Goal: Download file/media

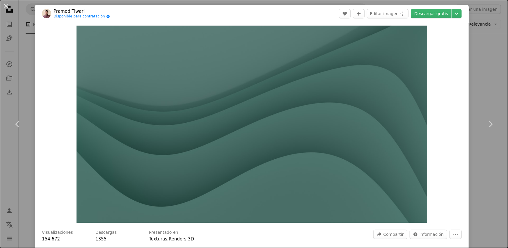
scroll to position [4357, 0]
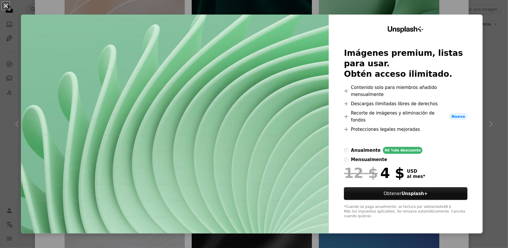
click at [8, 6] on button "An X shape" at bounding box center [5, 5] width 7 height 7
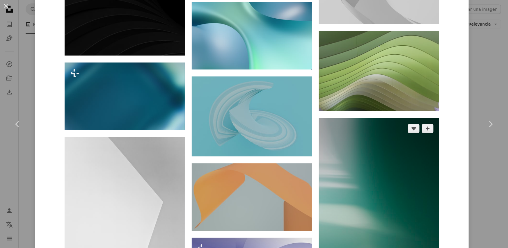
scroll to position [4744, 0]
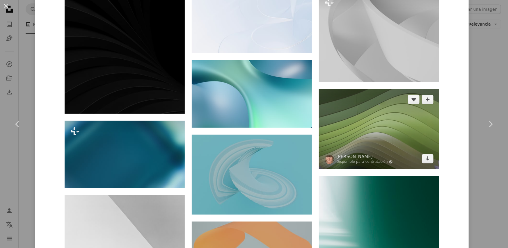
click at [343, 129] on img at bounding box center [379, 129] width 120 height 80
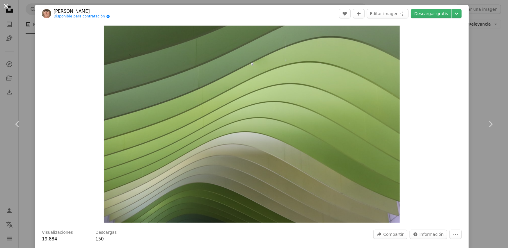
click at [2, 9] on button "An X shape" at bounding box center [5, 5] width 7 height 7
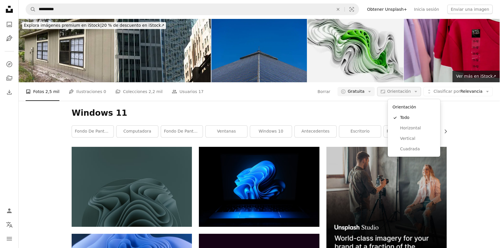
click at [410, 93] on span "Orientación" at bounding box center [399, 91] width 24 height 5
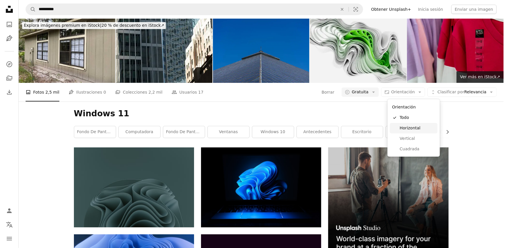
click at [406, 125] on link "Horizontal" at bounding box center [414, 128] width 48 height 10
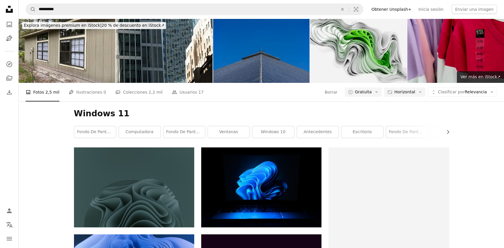
click at [444, 99] on div "A photo Fotos 2,5 mil Pen Tool Ilustraciones 0 A stack of folders Colecciones 2…" at bounding box center [261, 92] width 471 height 19
click at [448, 132] on icon "button" at bounding box center [448, 132] width 2 height 4
click at [448, 132] on link "ventana" at bounding box center [428, 132] width 42 height 12
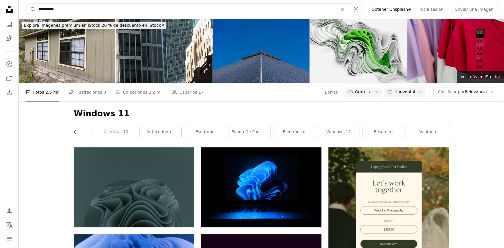
click at [111, 9] on input "**********" at bounding box center [186, 9] width 300 height 11
type input "**********"
click at [26, 4] on button "A magnifying glass" at bounding box center [31, 9] width 10 height 11
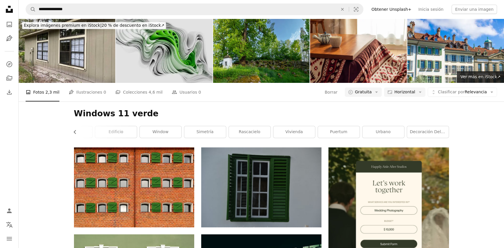
click at [190, 58] on img at bounding box center [164, 51] width 97 height 64
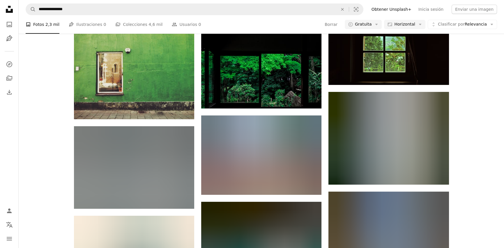
scroll to position [449, 0]
